Goal: Information Seeking & Learning: Learn about a topic

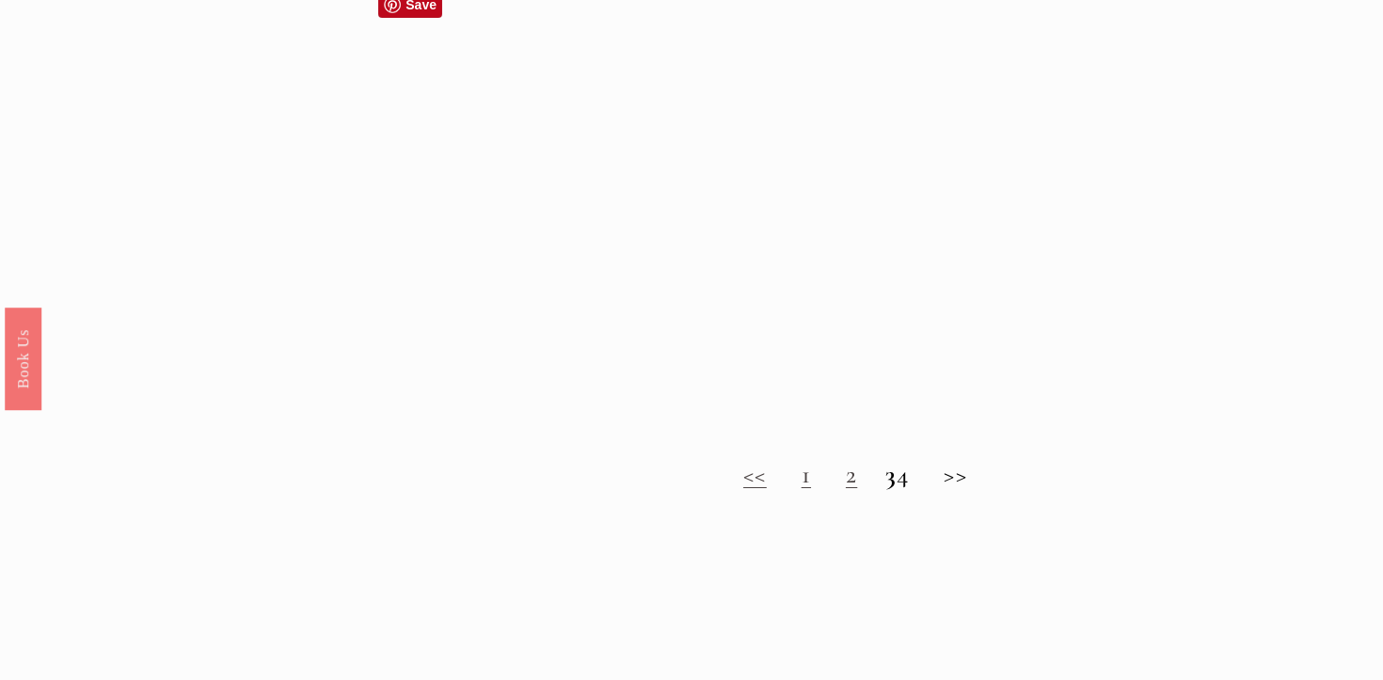
scroll to position [1442, 0]
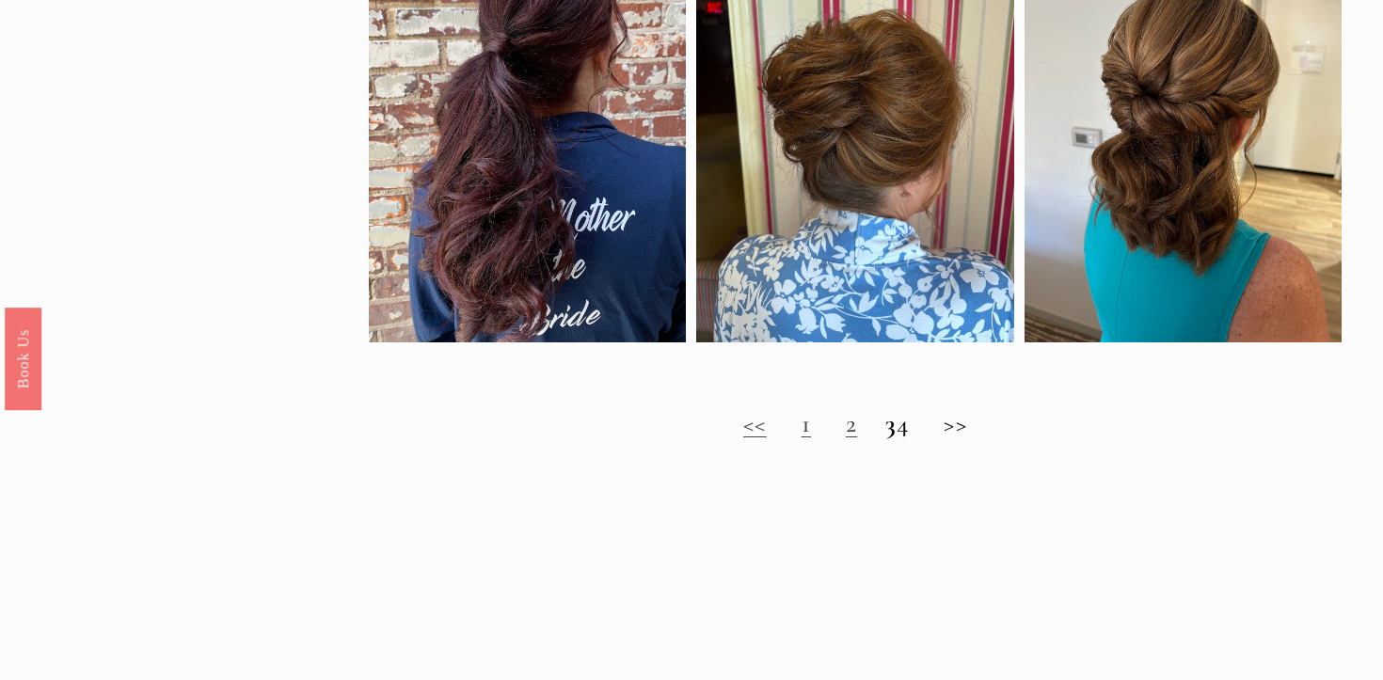
click at [846, 428] on link "2" at bounding box center [851, 423] width 11 height 31
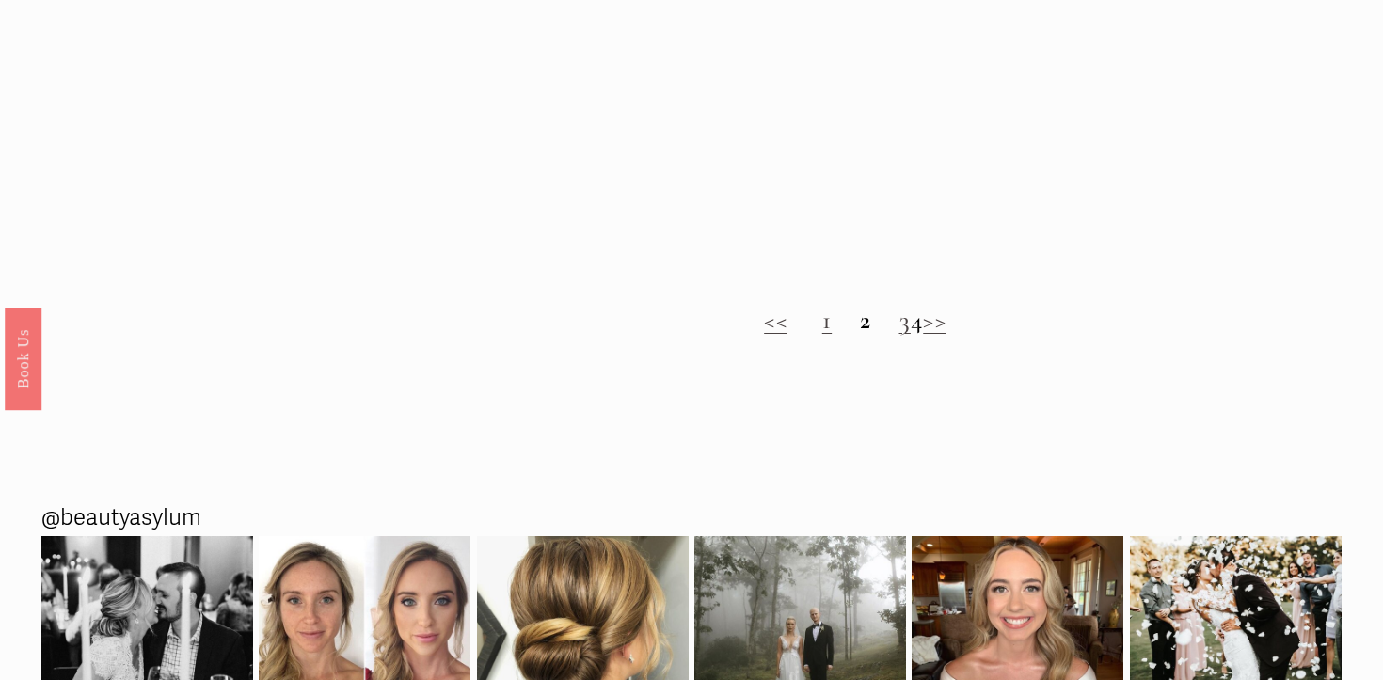
scroll to position [1578, 0]
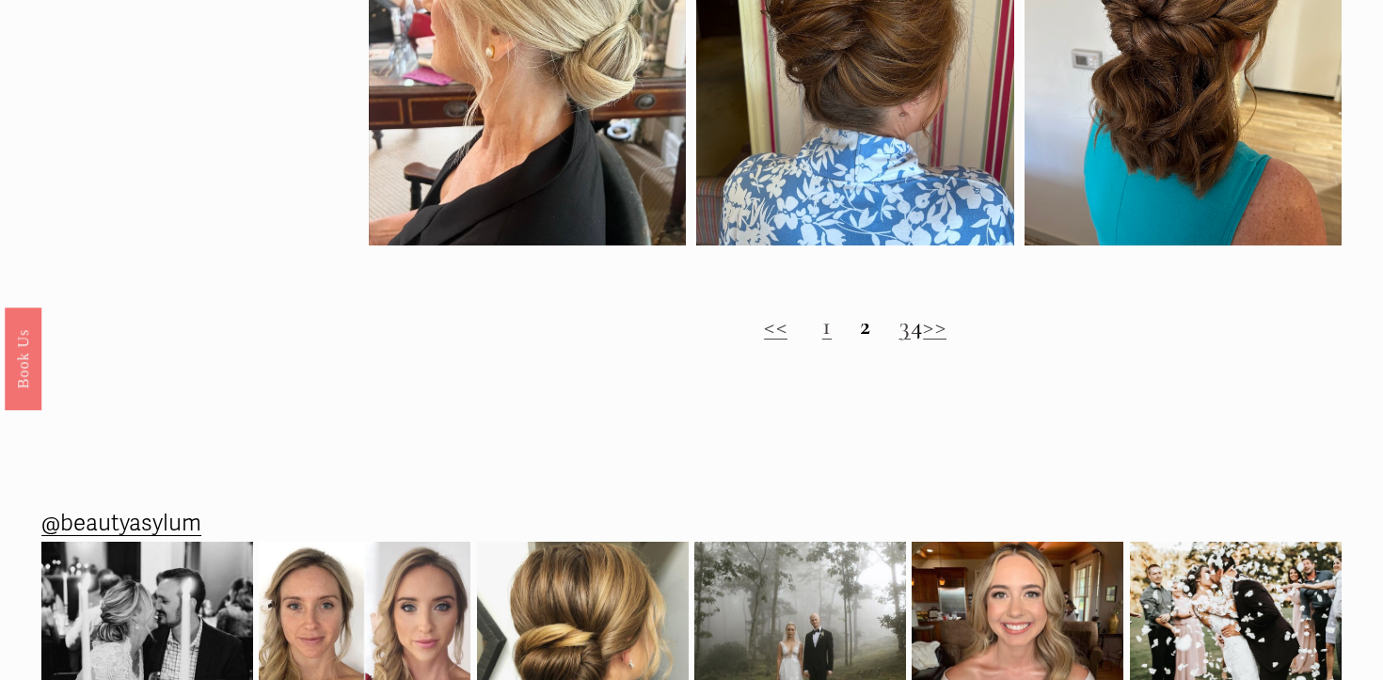
click at [899, 330] on link "3" at bounding box center [904, 325] width 11 height 31
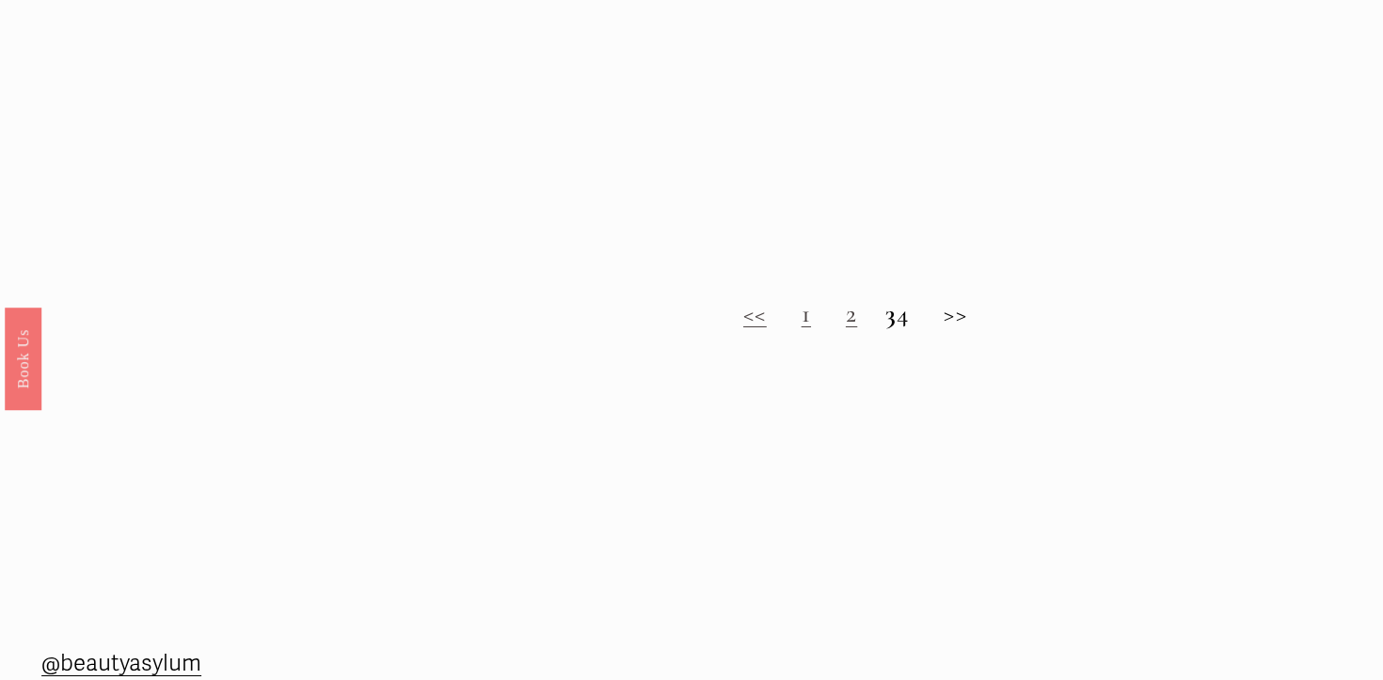
scroll to position [1555, 0]
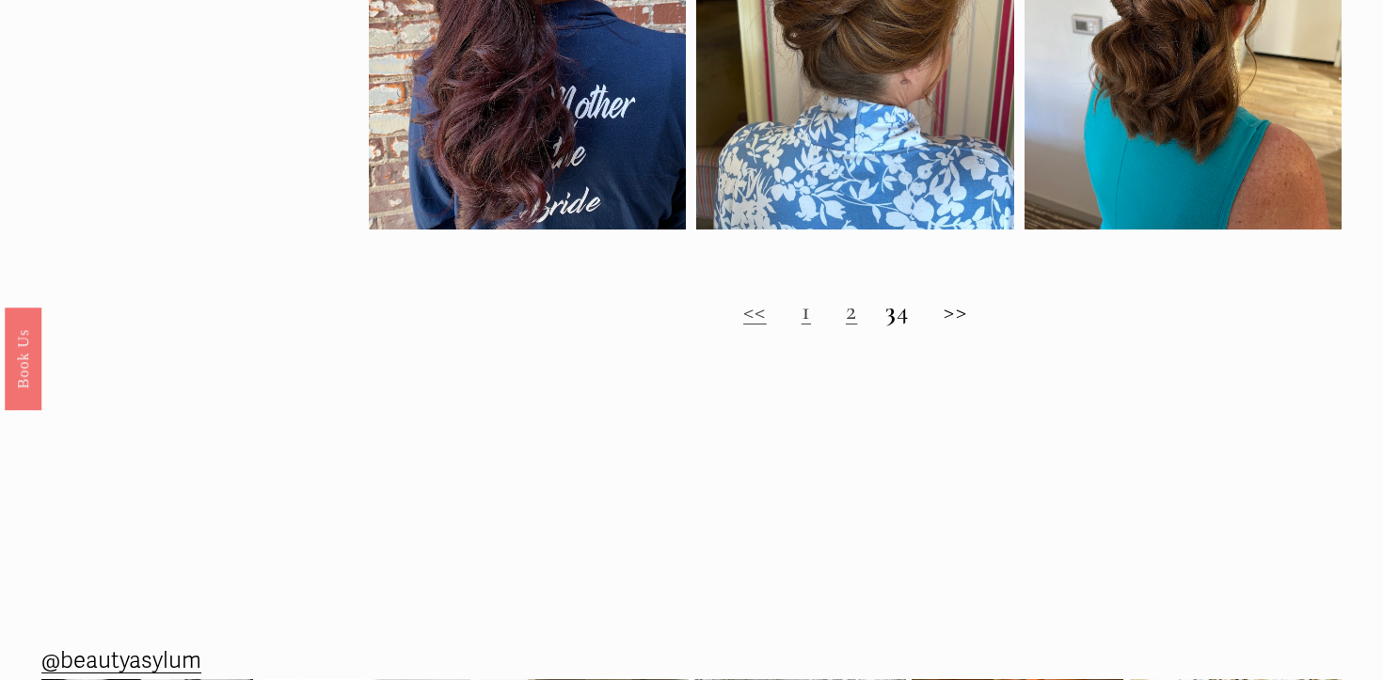
click at [885, 320] on strong "3" at bounding box center [890, 310] width 11 height 31
click at [885, 317] on strong "3" at bounding box center [890, 310] width 11 height 31
click at [923, 315] on h2 "<< 1 2 3 4 >>" at bounding box center [855, 311] width 973 height 30
click at [972, 310] on h2 "<< 1 2 3 4 >>" at bounding box center [855, 311] width 973 height 30
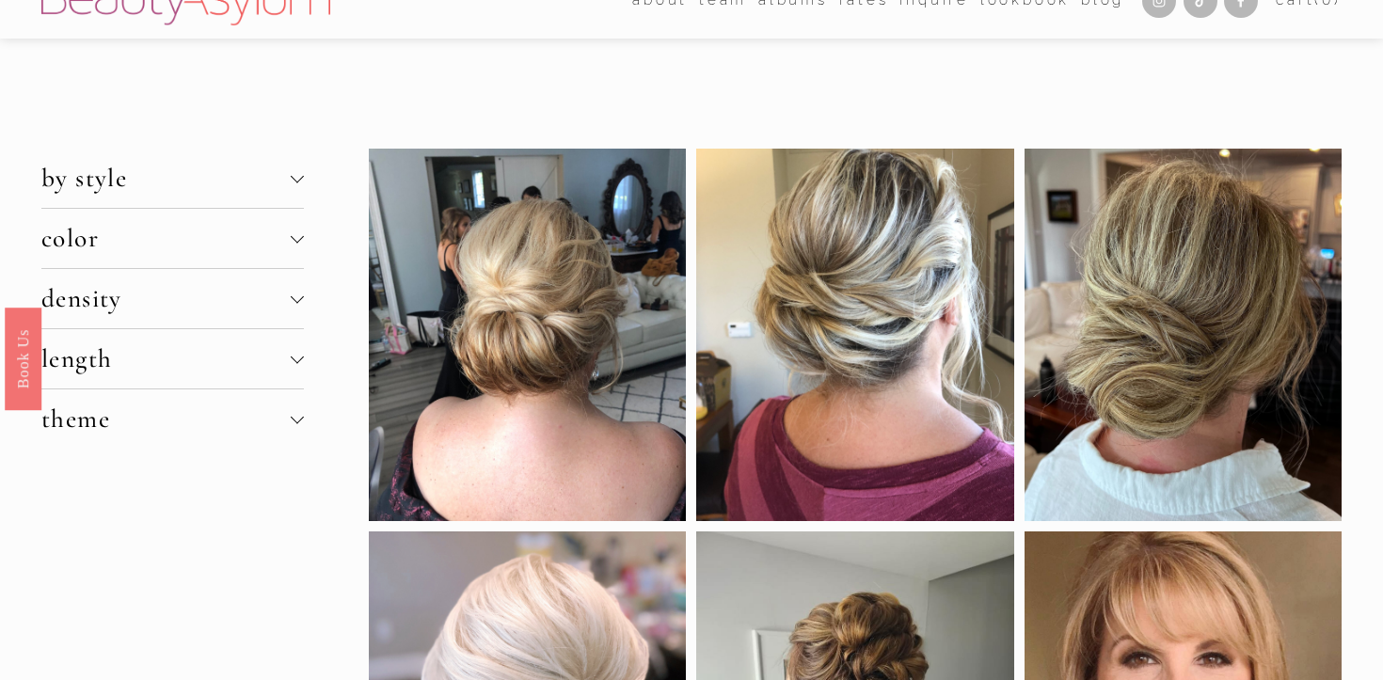
scroll to position [0, 0]
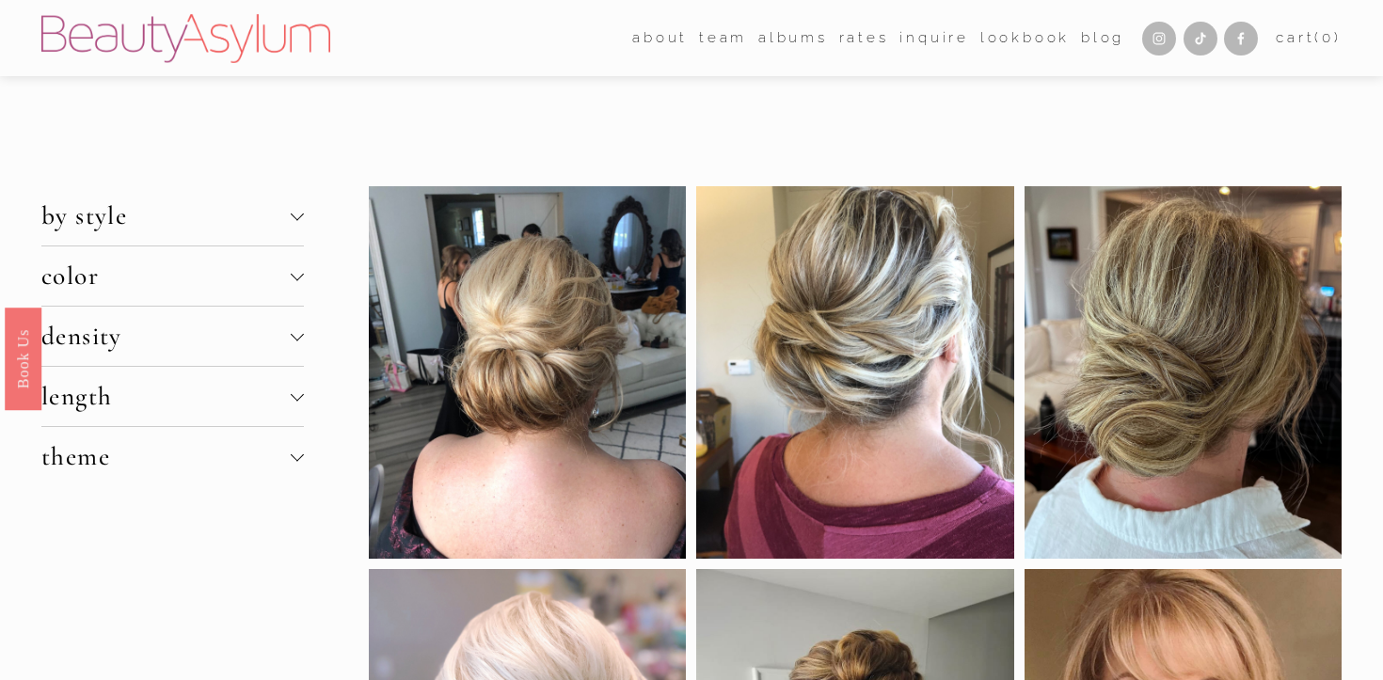
click at [302, 399] on div at bounding box center [297, 396] width 13 height 13
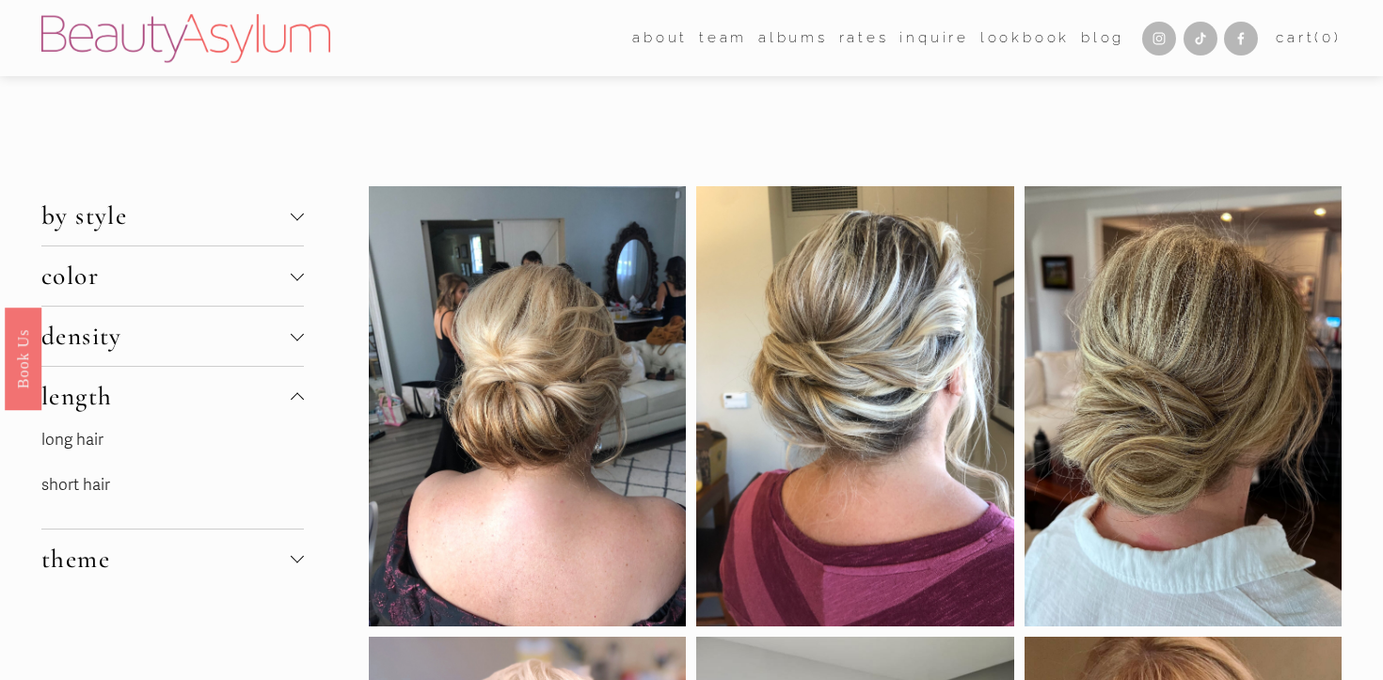
click at [86, 439] on link "long hair" at bounding box center [72, 440] width 62 height 20
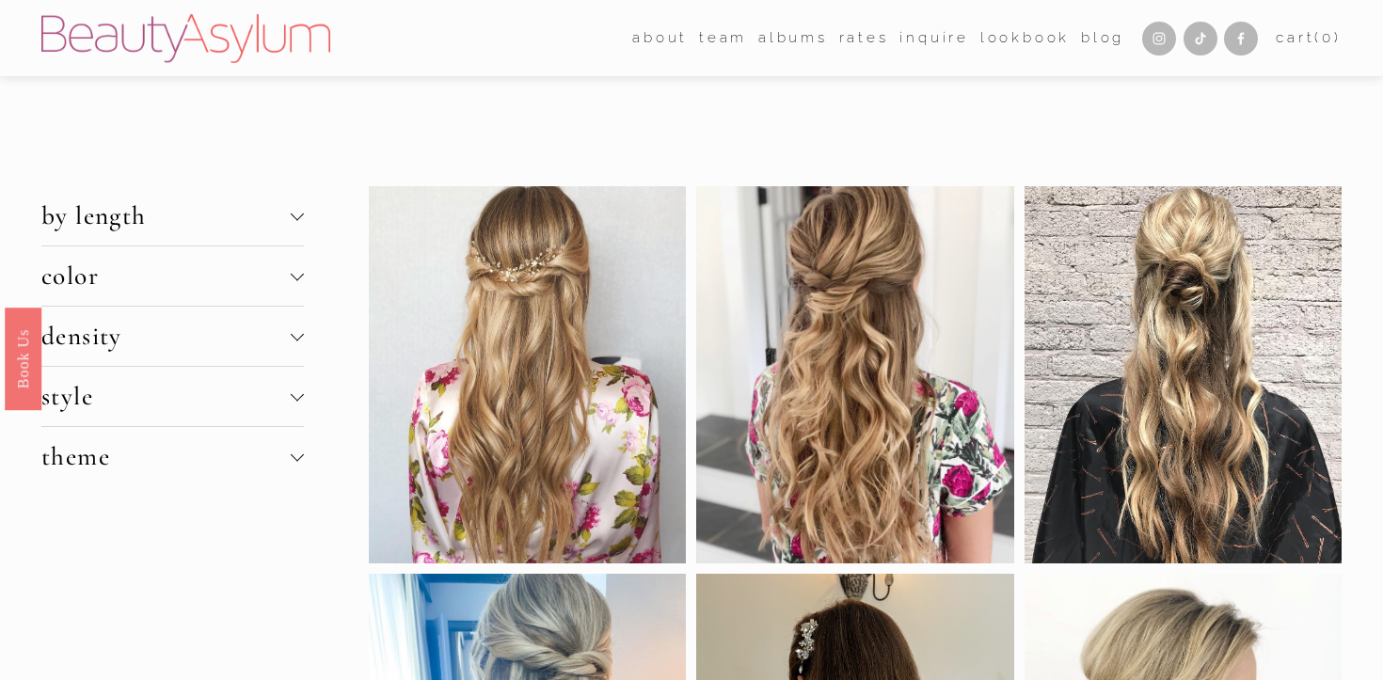
click at [302, 212] on div at bounding box center [297, 213] width 13 height 13
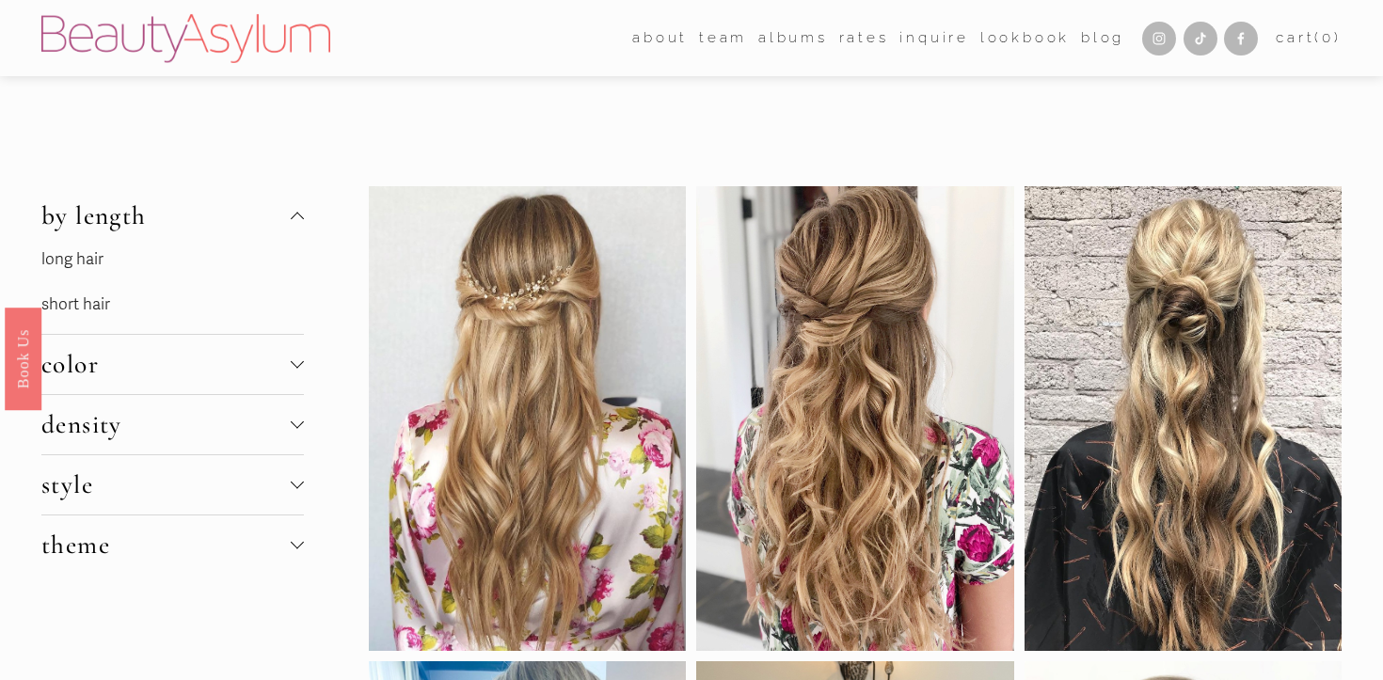
click at [80, 308] on link "short hair" at bounding box center [75, 304] width 69 height 20
